Goal: Complete application form

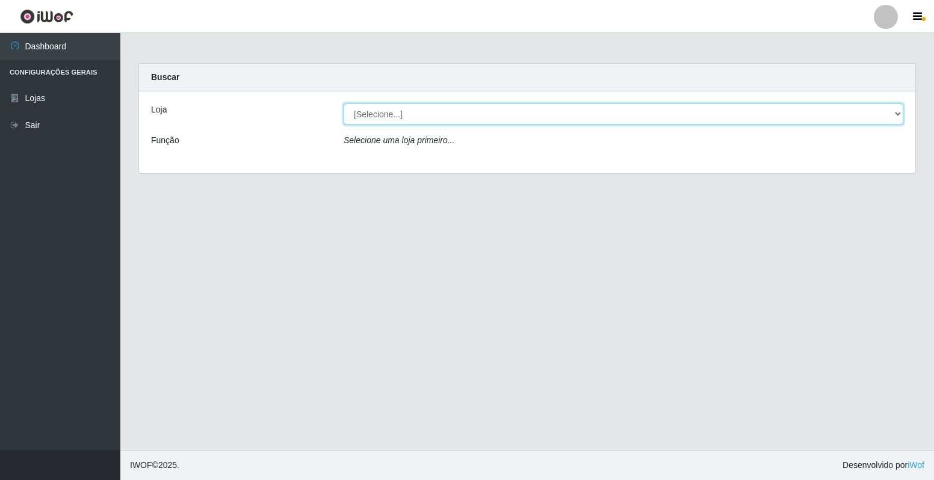
click at [581, 114] on select "[Selecione...] Extrabom - Loja 40 [GEOGRAPHIC_DATA]" at bounding box center [624, 114] width 560 height 21
select select "538"
click at [344, 104] on select "[Selecione...] Extrabom - Loja 40 [GEOGRAPHIC_DATA]" at bounding box center [624, 114] width 560 height 21
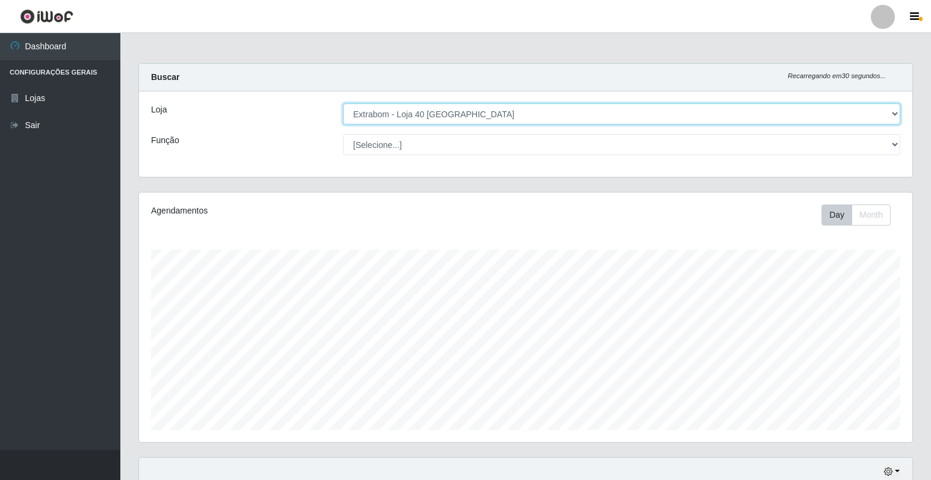
scroll to position [250, 774]
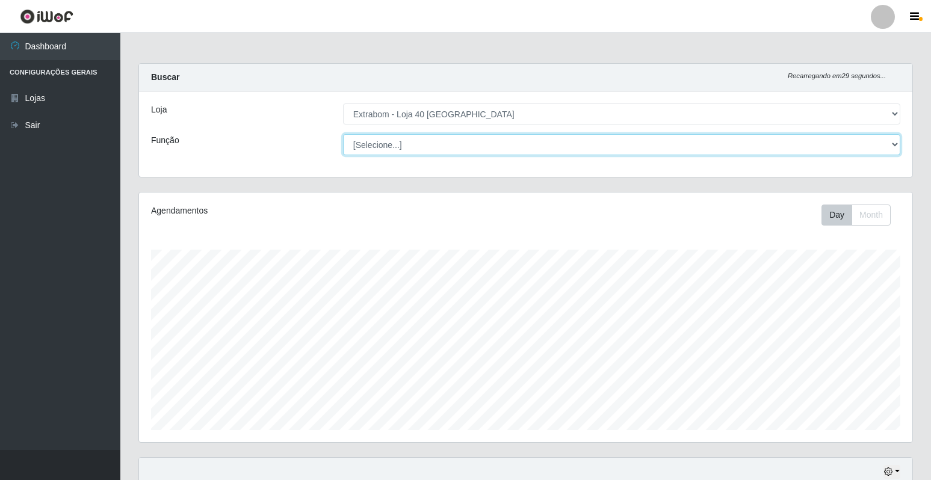
click at [501, 148] on select "[Selecione...] Repositor Repositor + Repositor ++" at bounding box center [621, 144] width 557 height 21
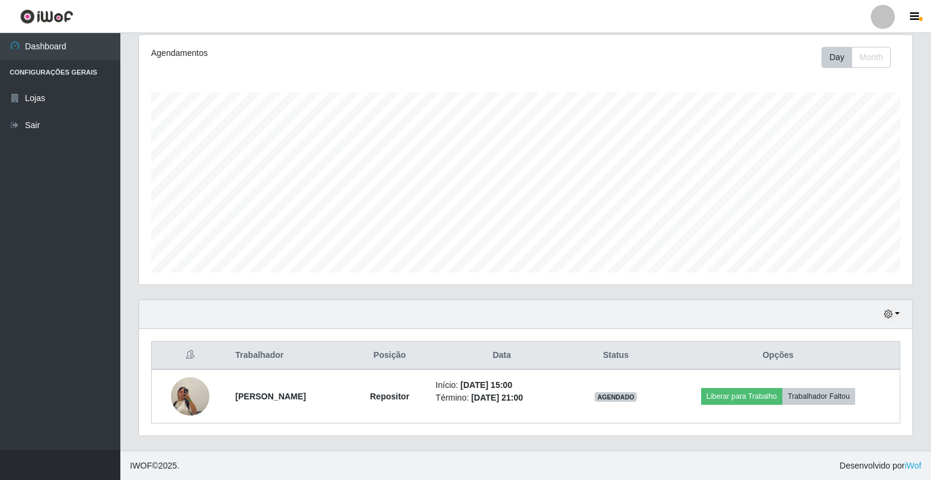
scroll to position [158, 0]
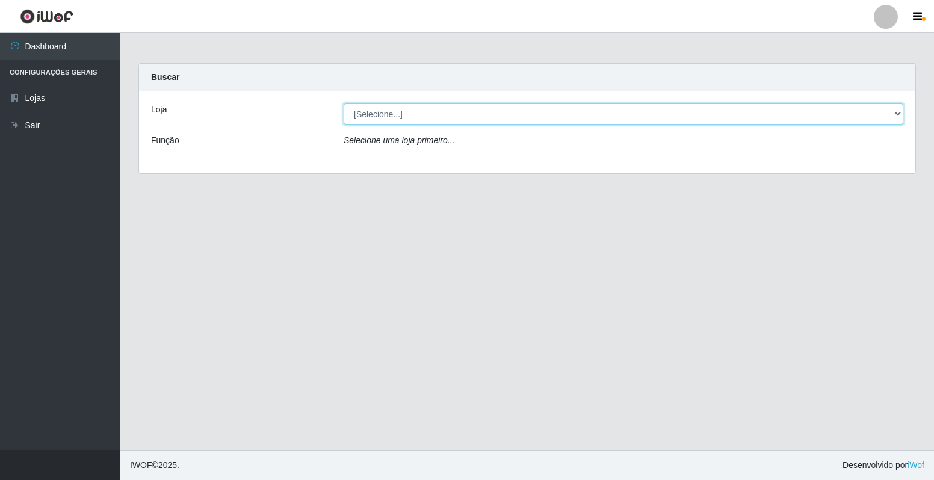
drag, startPoint x: 808, startPoint y: 112, endPoint x: 763, endPoint y: 125, distance: 47.6
click at [808, 112] on select "[Selecione...] Extrabom - Loja 40 [GEOGRAPHIC_DATA]" at bounding box center [624, 114] width 560 height 21
select select "538"
click at [344, 104] on select "[Selecione...] Extrabom - Loja 40 [GEOGRAPHIC_DATA]" at bounding box center [624, 114] width 560 height 21
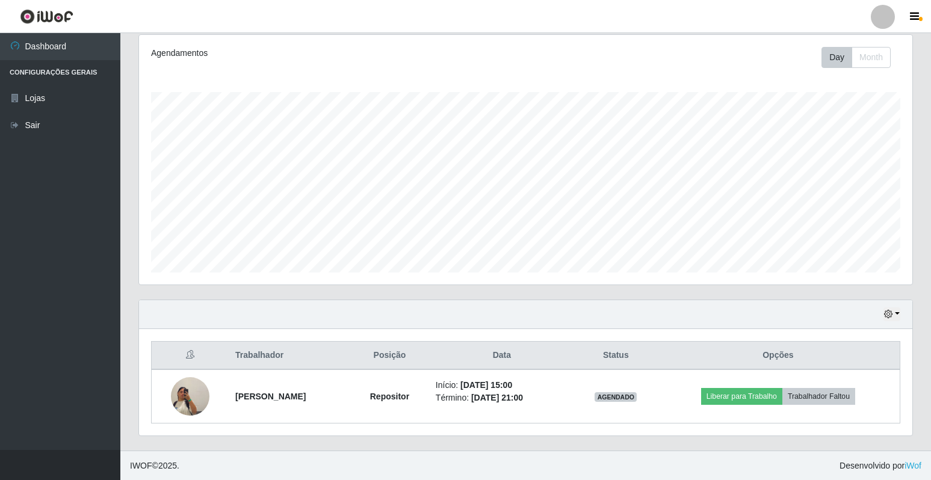
scroll to position [158, 0]
